Goal: Task Accomplishment & Management: Use online tool/utility

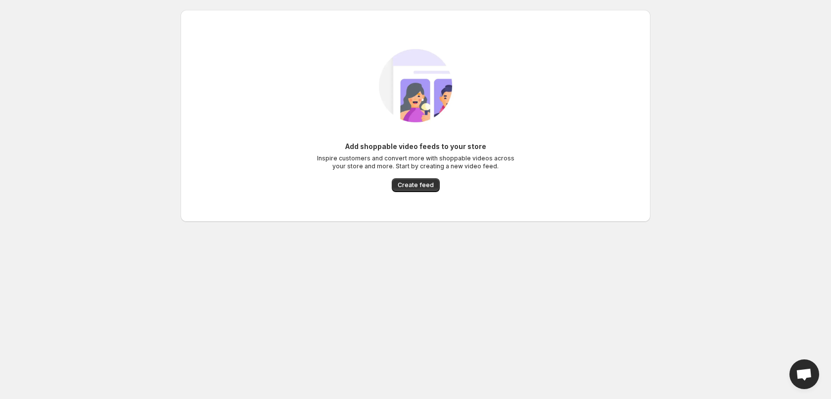
drag, startPoint x: 145, startPoint y: 135, endPoint x: 105, endPoint y: 85, distance: 63.5
click at [105, 85] on body "Home Feeds Videos Subscription Settings Add shoppable video feeds to your store…" at bounding box center [415, 199] width 831 height 399
click at [425, 184] on span "Create feed" at bounding box center [416, 185] width 36 height 8
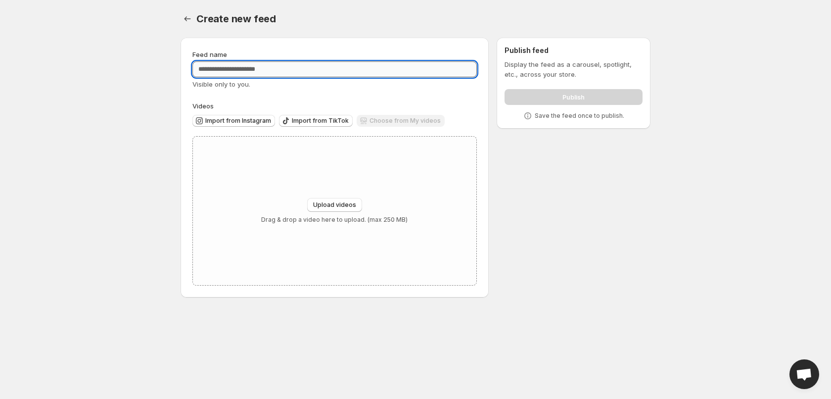
click at [307, 70] on input "Feed name" at bounding box center [335, 69] width 285 height 16
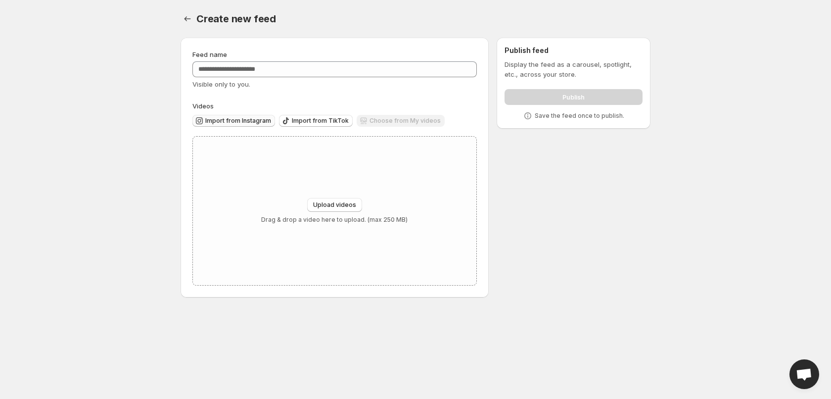
click at [254, 121] on span "Import from Instagram" at bounding box center [238, 121] width 66 height 8
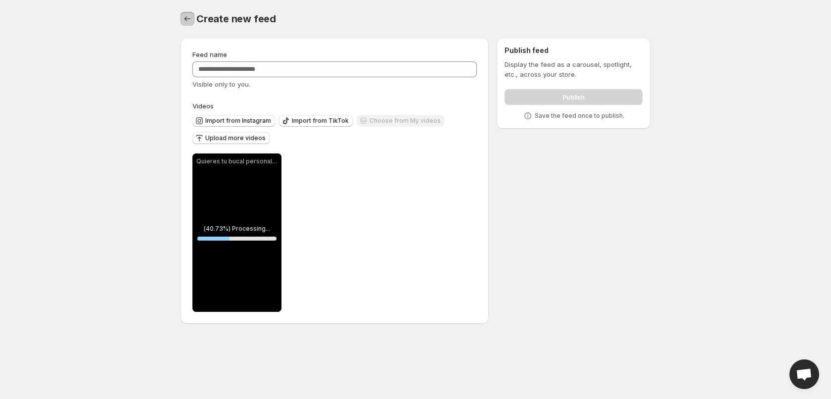
click at [192, 19] on icon "Settings" at bounding box center [188, 19] width 10 height 10
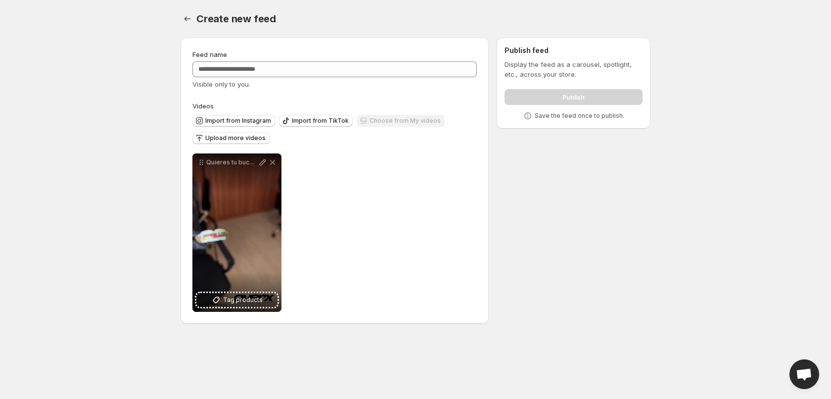
click at [499, 231] on div "**********" at bounding box center [412, 183] width 478 height 306
click at [186, 15] on icon "Settings" at bounding box center [188, 19] width 10 height 10
